Goal: Transaction & Acquisition: Purchase product/service

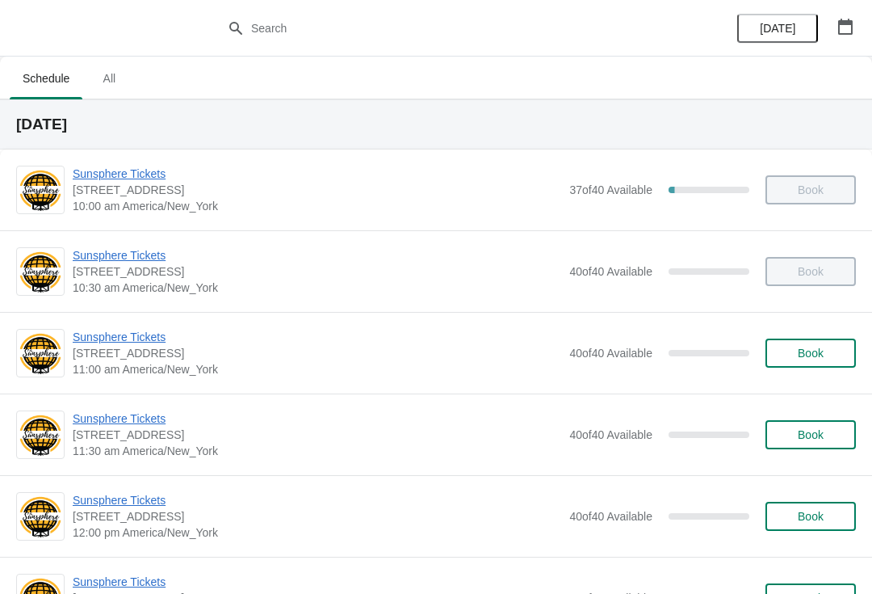
click at [794, 362] on button "Book" at bounding box center [811, 352] width 90 height 29
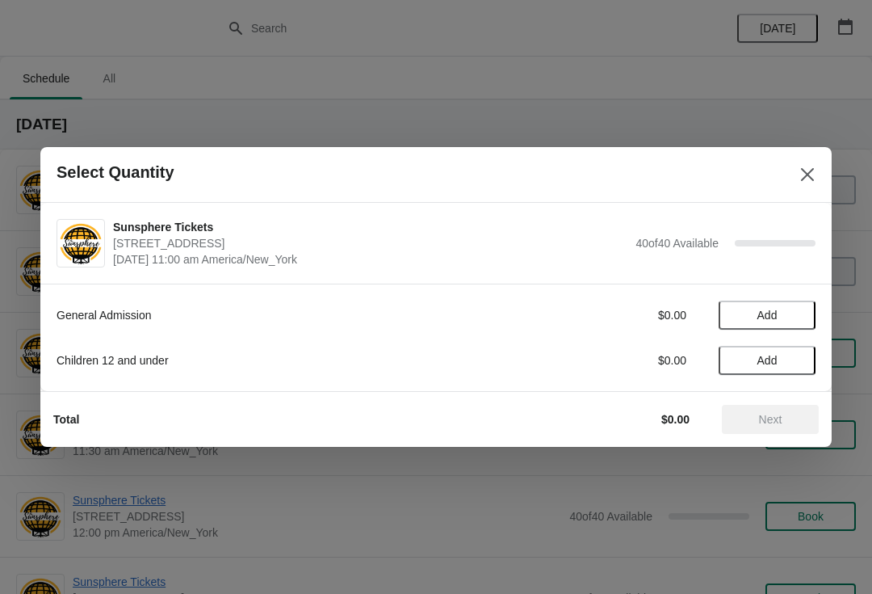
click at [796, 319] on span "Add" at bounding box center [767, 314] width 68 height 13
click at [783, 315] on div "1" at bounding box center [767, 315] width 97 height 17
click at [802, 309] on icon at bounding box center [795, 315] width 17 height 17
click at [795, 366] on span "Add" at bounding box center [767, 360] width 68 height 13
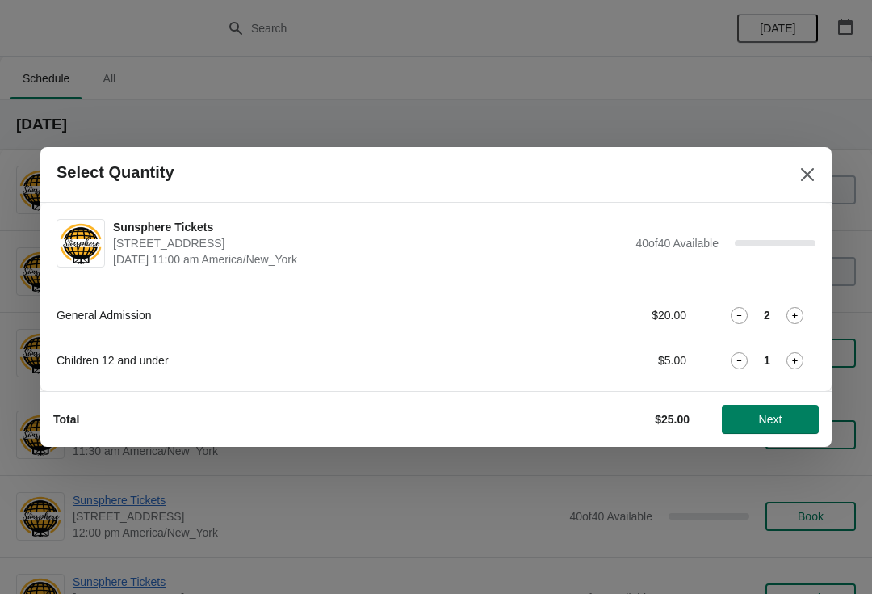
click at [787, 405] on button "Next" at bounding box center [770, 419] width 97 height 29
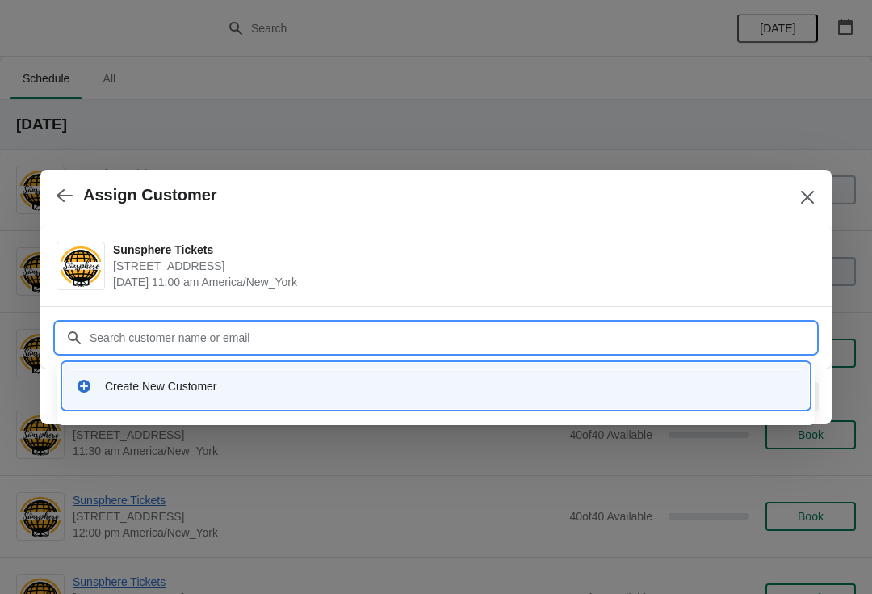
click at [289, 367] on div "Create New Customer" at bounding box center [436, 386] width 746 height 46
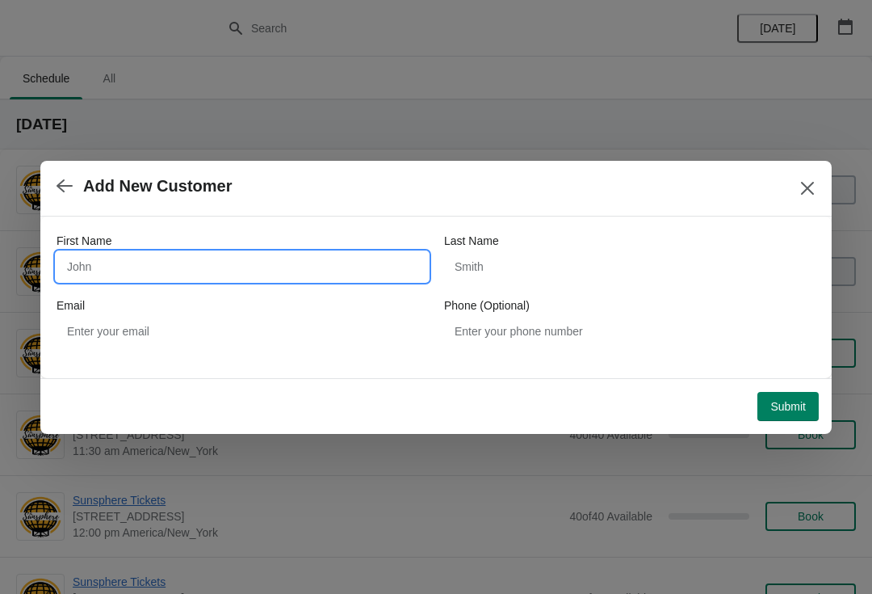
click at [172, 269] on input "First Name" at bounding box center [242, 266] width 371 height 29
type input "Walkin"
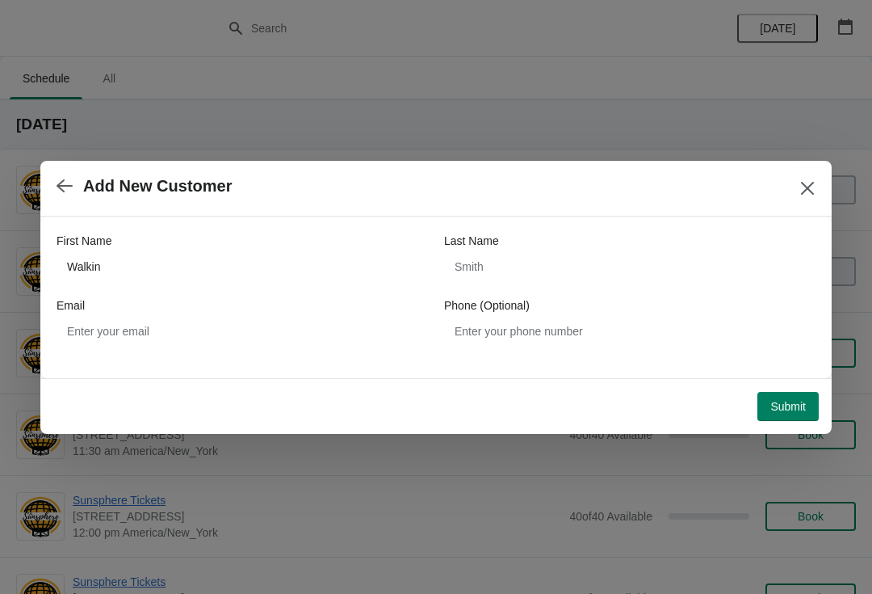
click at [786, 406] on span "Submit" at bounding box center [788, 406] width 36 height 13
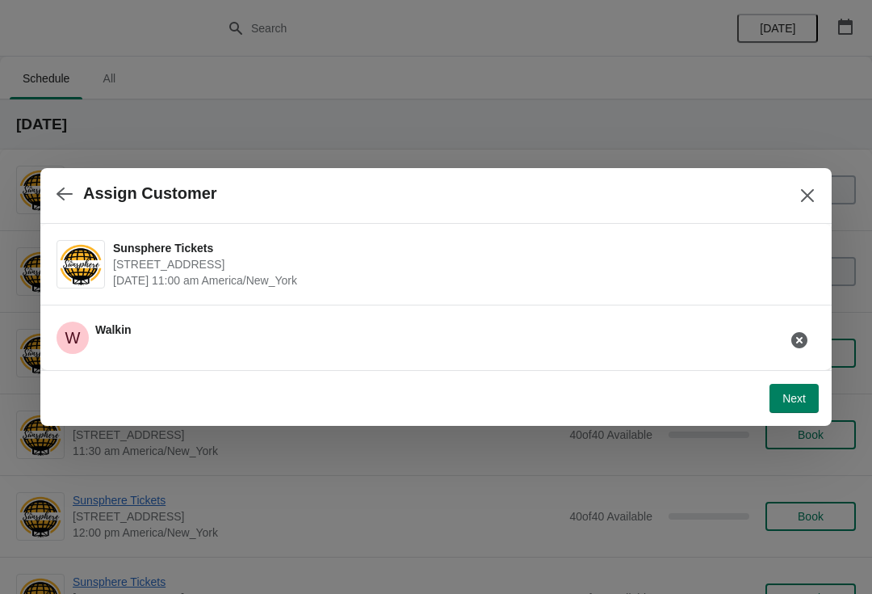
click at [803, 392] on span "Next" at bounding box center [794, 398] width 23 height 13
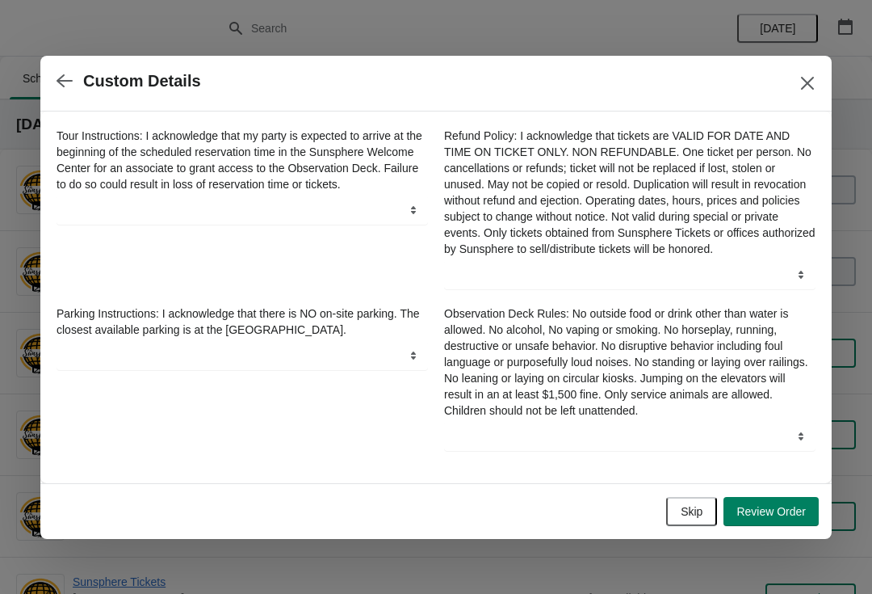
click at [689, 517] on span "Skip" at bounding box center [692, 511] width 22 height 13
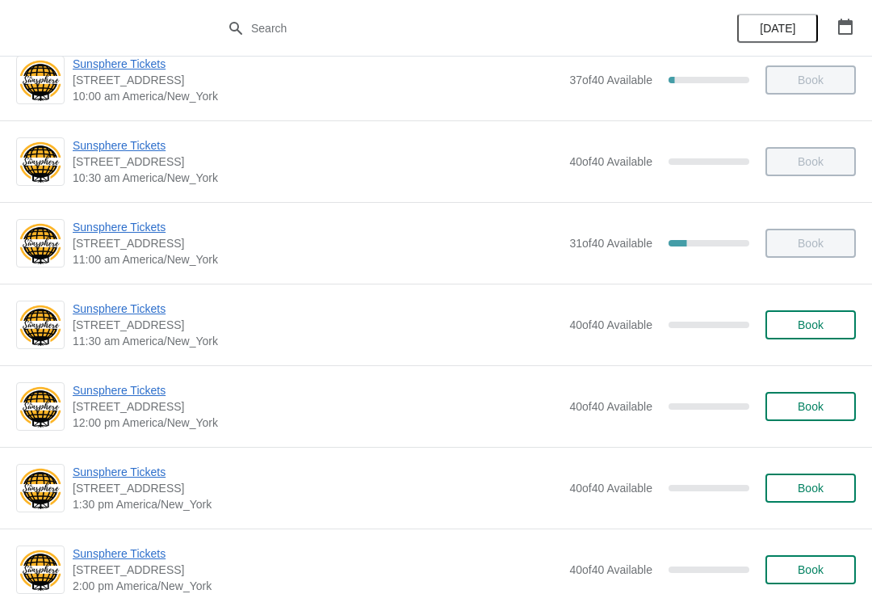
scroll to position [128, 0]
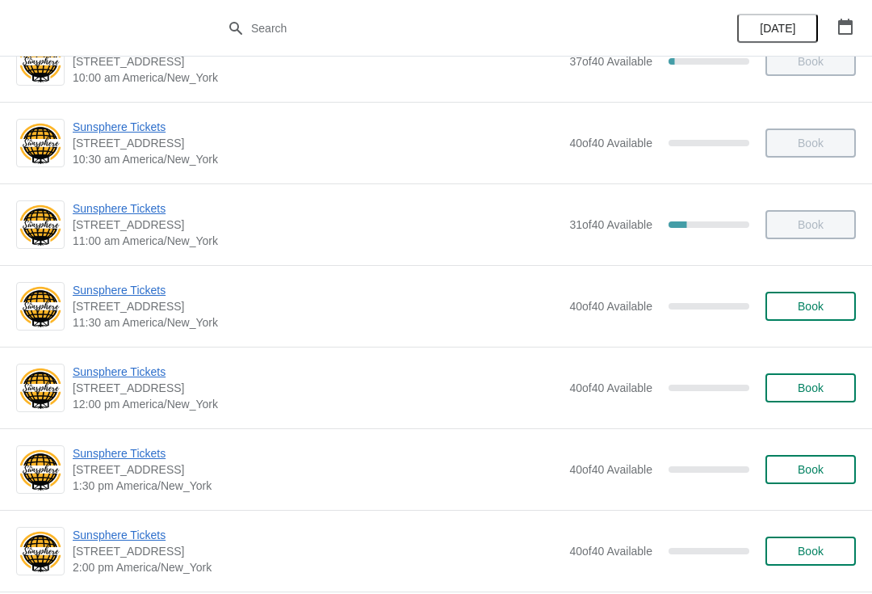
click at [805, 333] on div "Sunsphere Tickets [STREET_ADDRESS] 11:30 am America/New_York 40 of 40 Available…" at bounding box center [436, 306] width 872 height 82
click at [791, 302] on span "Book" at bounding box center [810, 306] width 61 height 13
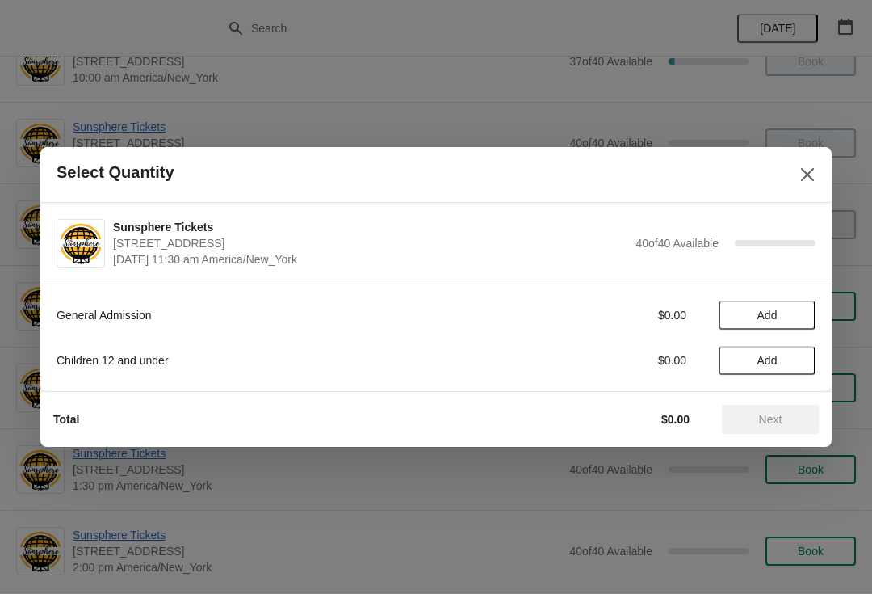
click at [795, 310] on span "Add" at bounding box center [767, 314] width 68 height 13
click at [801, 308] on icon at bounding box center [795, 315] width 17 height 17
click at [798, 313] on icon at bounding box center [795, 315] width 17 height 17
click at [784, 422] on span "Next" at bounding box center [770, 419] width 71 height 13
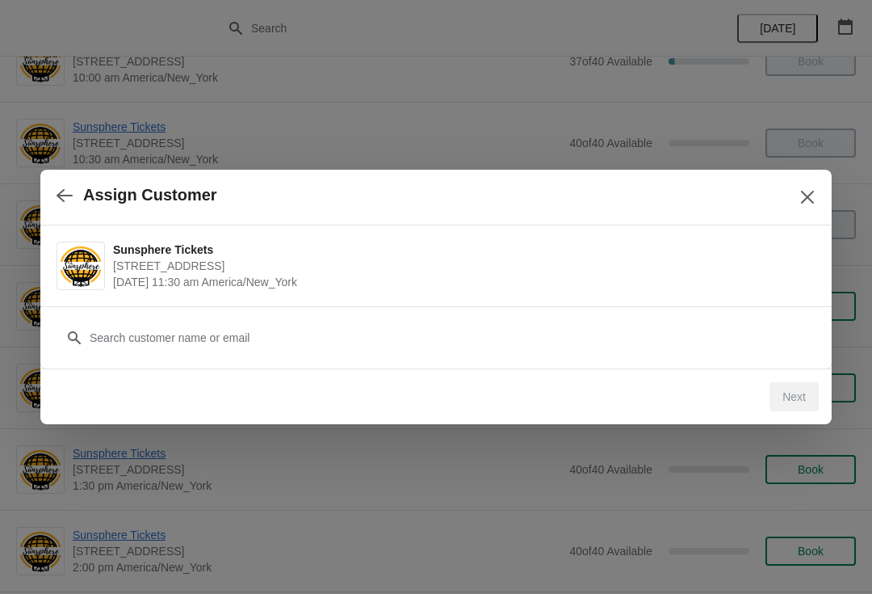
click at [611, 319] on div "Customer" at bounding box center [436, 329] width 759 height 45
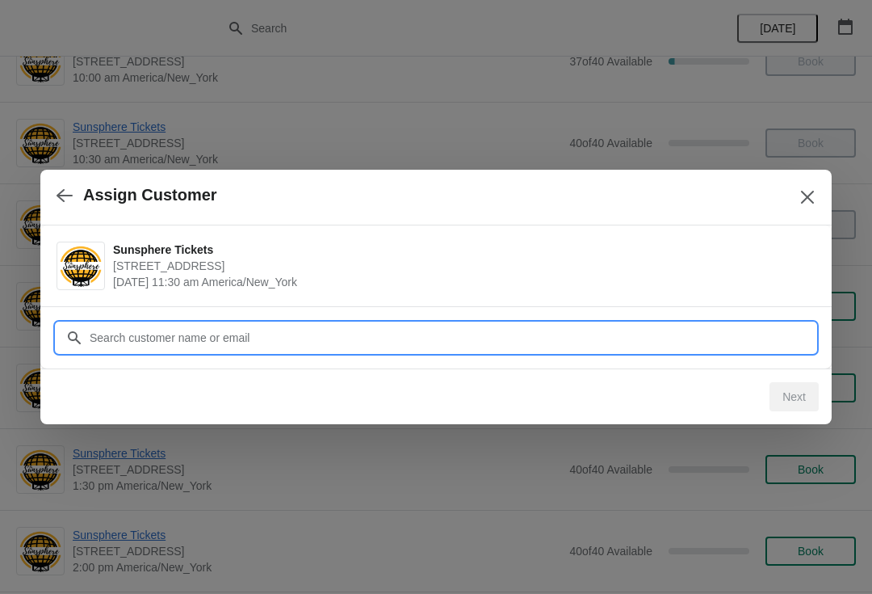
click at [649, 342] on input "Customer" at bounding box center [452, 337] width 727 height 29
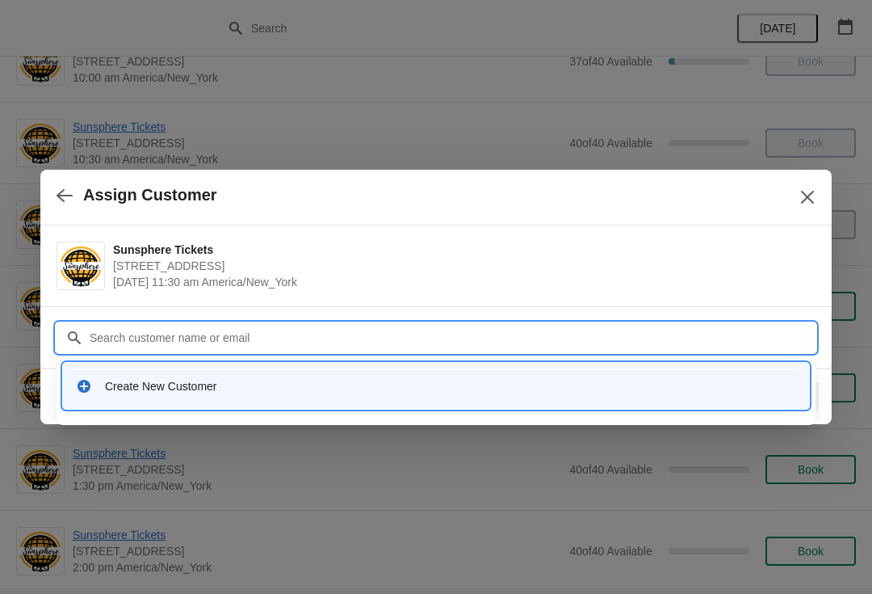
click at [241, 384] on div "Create New Customer" at bounding box center [450, 386] width 691 height 16
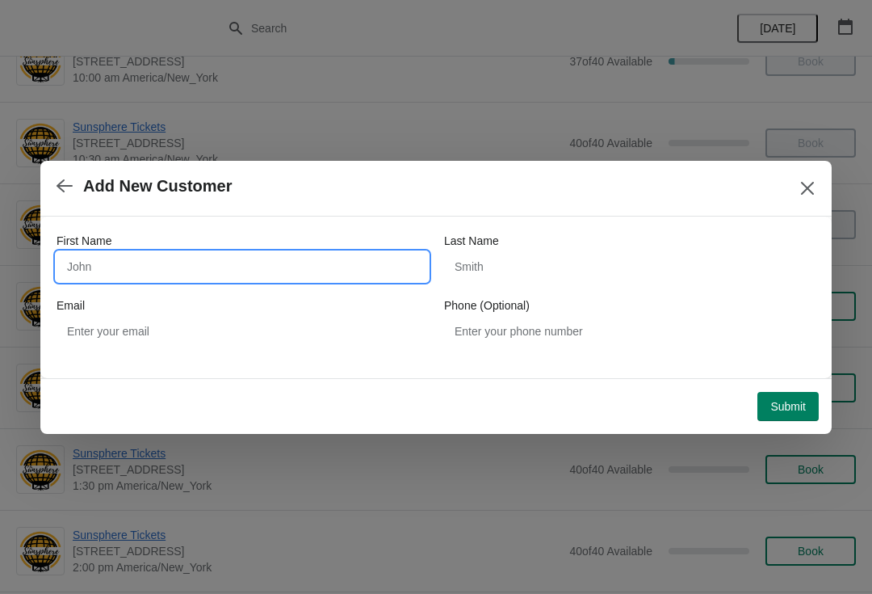
click at [195, 277] on input "First Name" at bounding box center [242, 266] width 371 height 29
type input "Walkin"
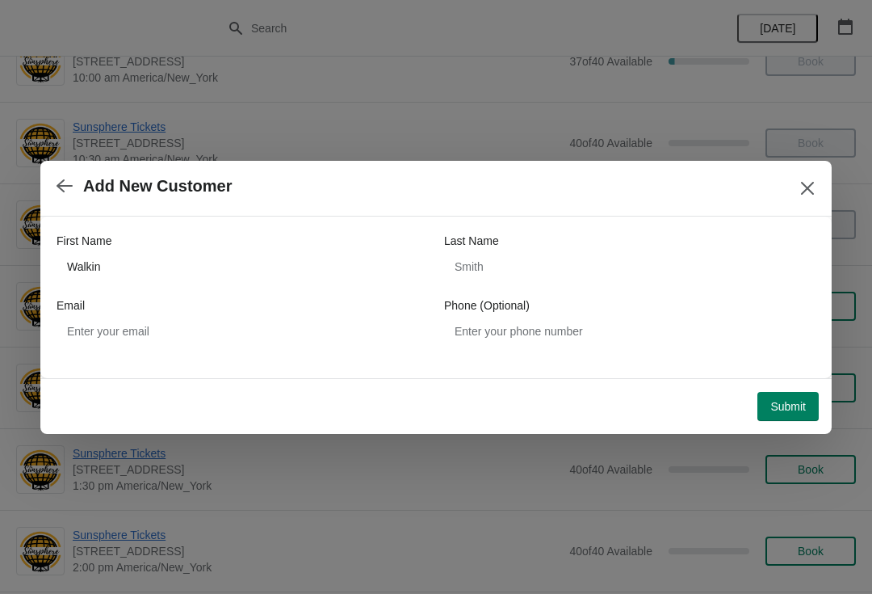
click at [797, 401] on span "Submit" at bounding box center [788, 406] width 36 height 13
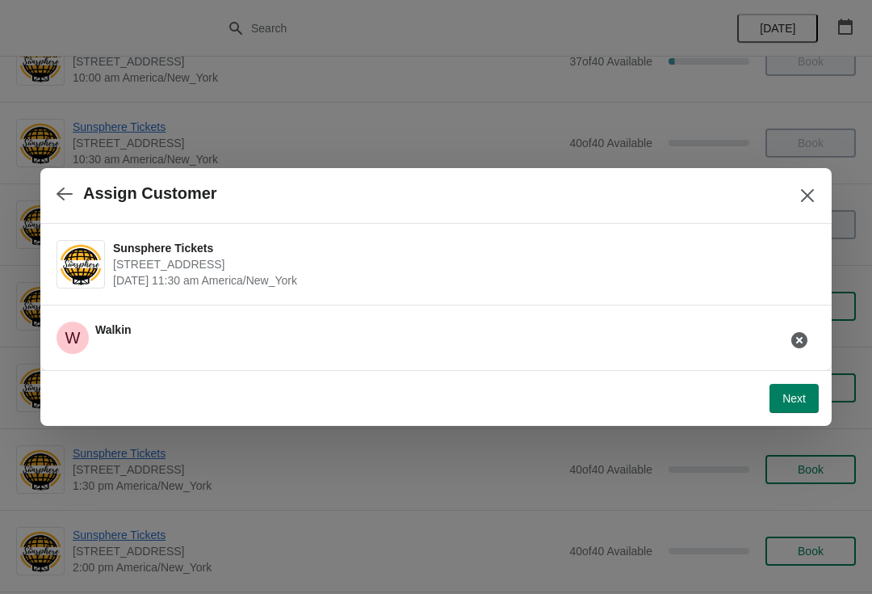
click at [797, 392] on span "Next" at bounding box center [794, 398] width 23 height 13
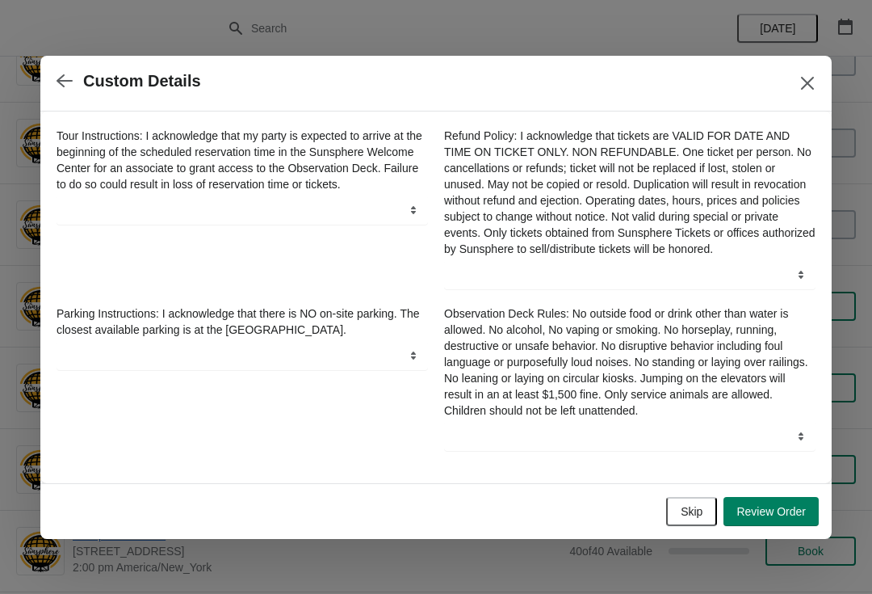
click at [686, 513] on span "Skip" at bounding box center [692, 511] width 22 height 13
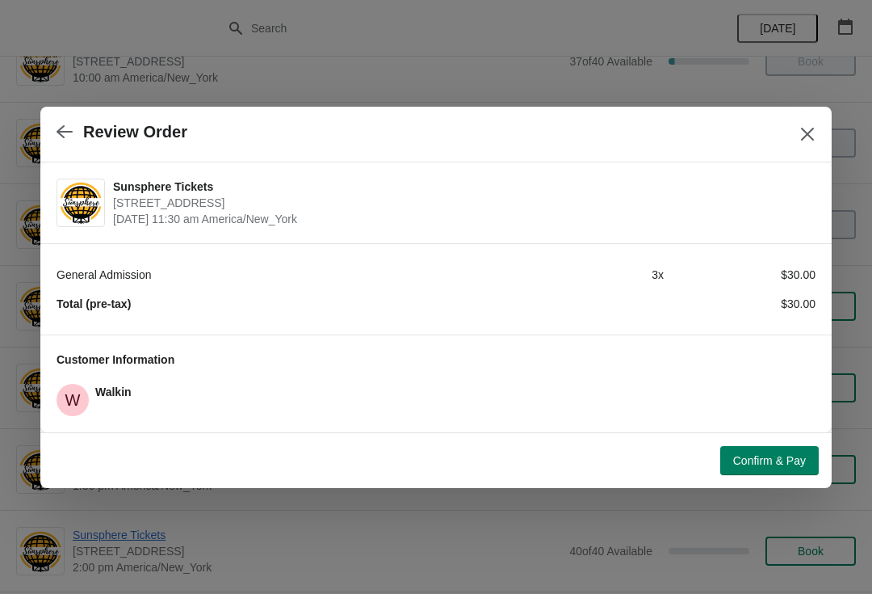
click at [770, 455] on span "Confirm & Pay" at bounding box center [769, 460] width 73 height 13
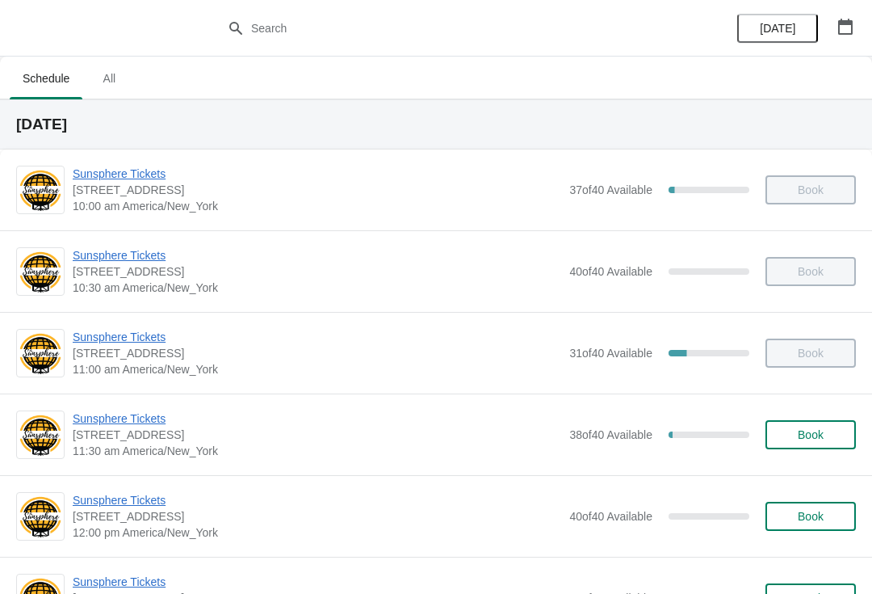
click at [823, 464] on div "Sunsphere Tickets 810 Clinch Avenue, Knoxville, TN, USA 11:30 am America/New_Yo…" at bounding box center [436, 434] width 872 height 82
click at [808, 460] on div "Sunsphere Tickets 810 Clinch Avenue, Knoxville, TN, USA 11:30 am America/New_Yo…" at bounding box center [436, 434] width 872 height 82
click at [828, 434] on span "Book" at bounding box center [810, 434] width 61 height 13
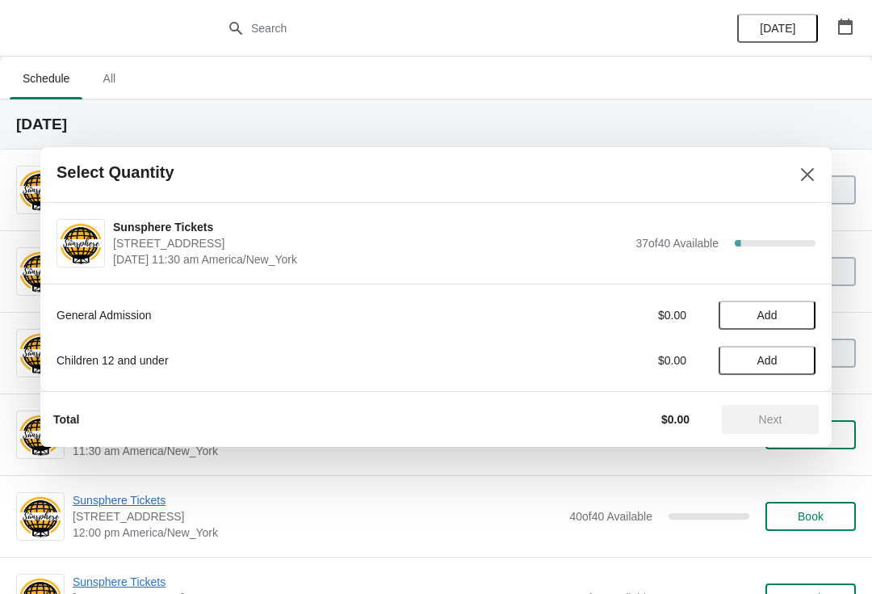
click at [791, 321] on button "Add" at bounding box center [767, 314] width 97 height 29
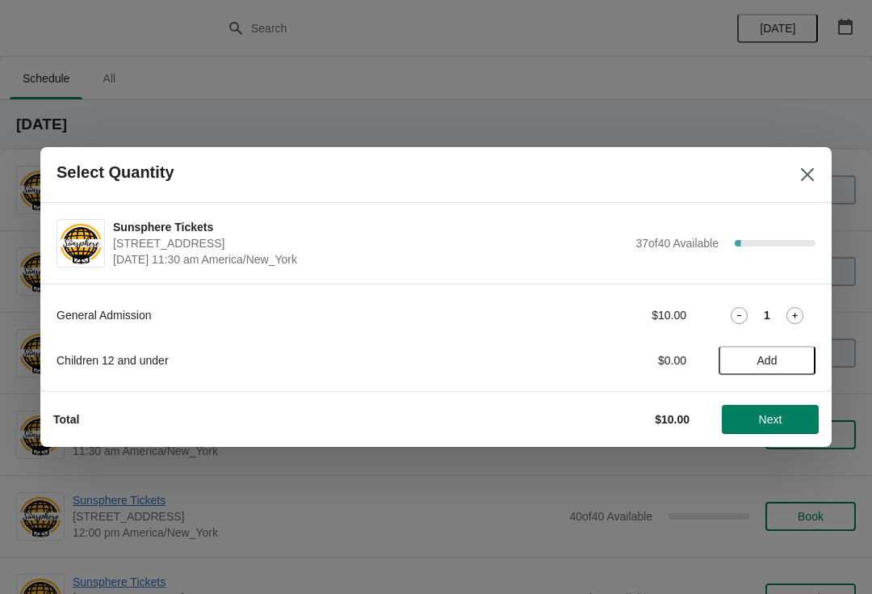
click at [795, 311] on icon at bounding box center [795, 315] width 17 height 17
click at [783, 370] on button "Add" at bounding box center [767, 360] width 97 height 29
click at [776, 411] on button "Next" at bounding box center [770, 419] width 97 height 29
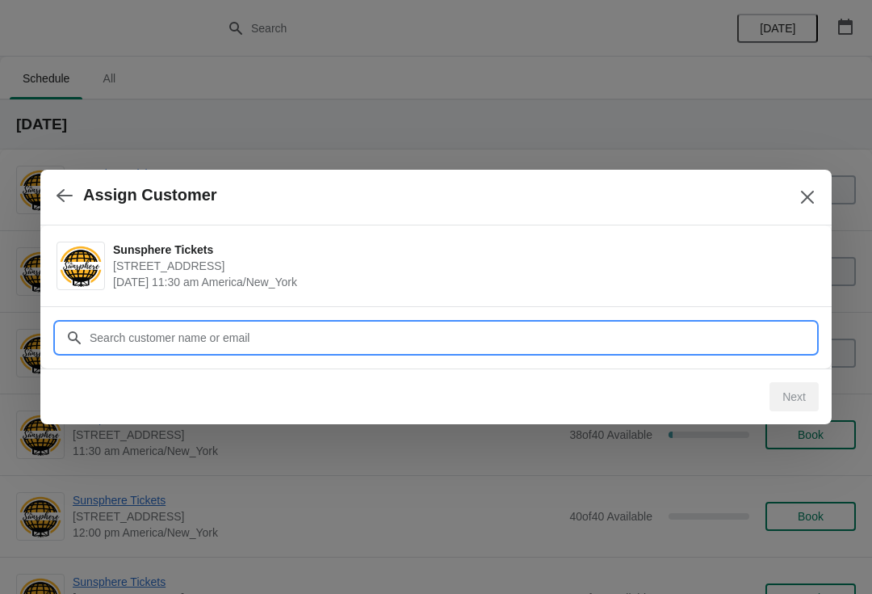
click at [713, 344] on input "Customer" at bounding box center [452, 337] width 727 height 29
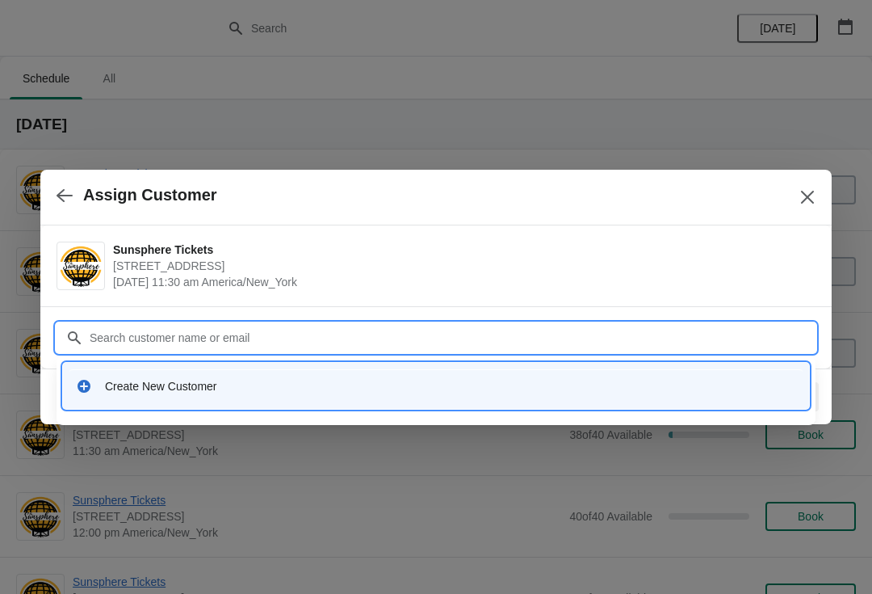
click at [560, 407] on div "Create New Customer" at bounding box center [436, 386] width 746 height 46
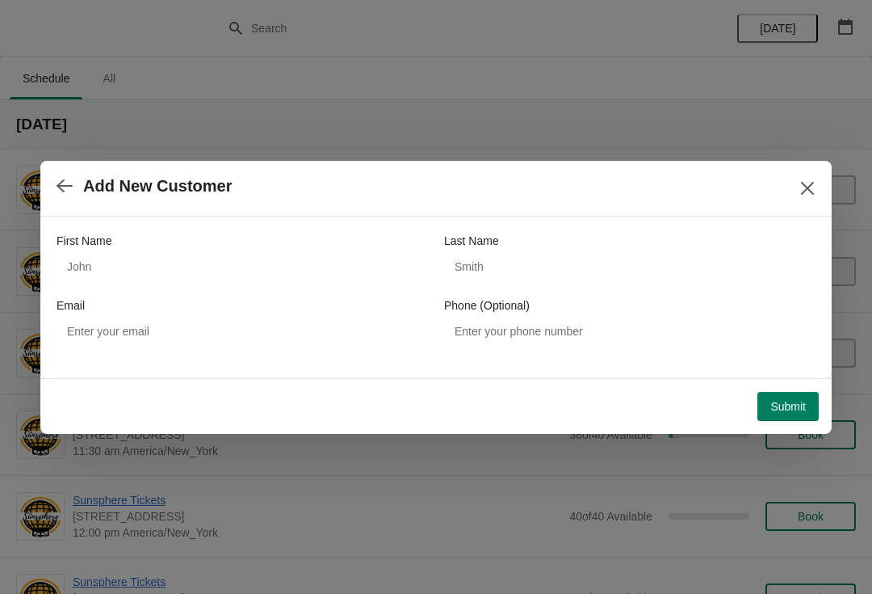
click at [321, 293] on div "First Name Last Name Email Phone (Optional)" at bounding box center [436, 289] width 759 height 113
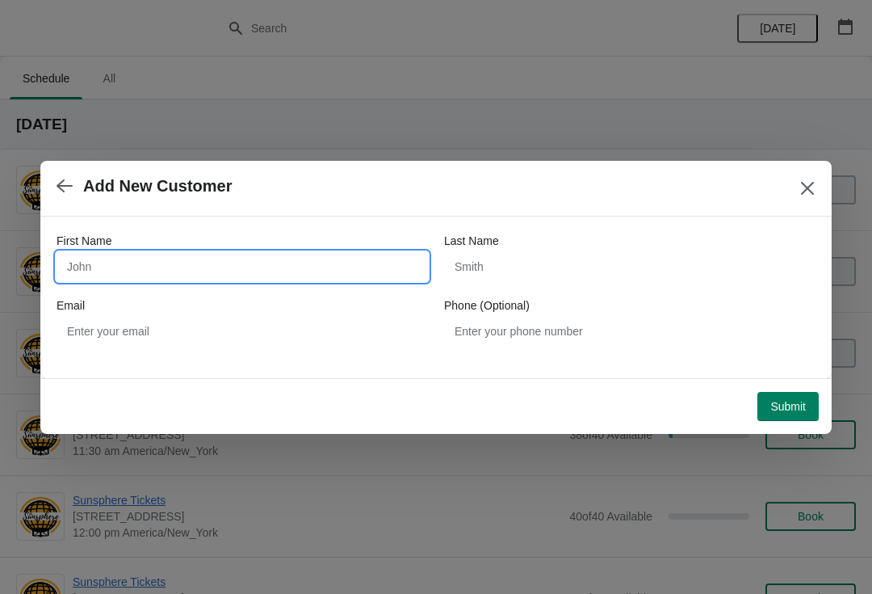
click at [303, 275] on input "First Name" at bounding box center [242, 266] width 371 height 29
type input "Walkin"
